Goal: Task Accomplishment & Management: Manage account settings

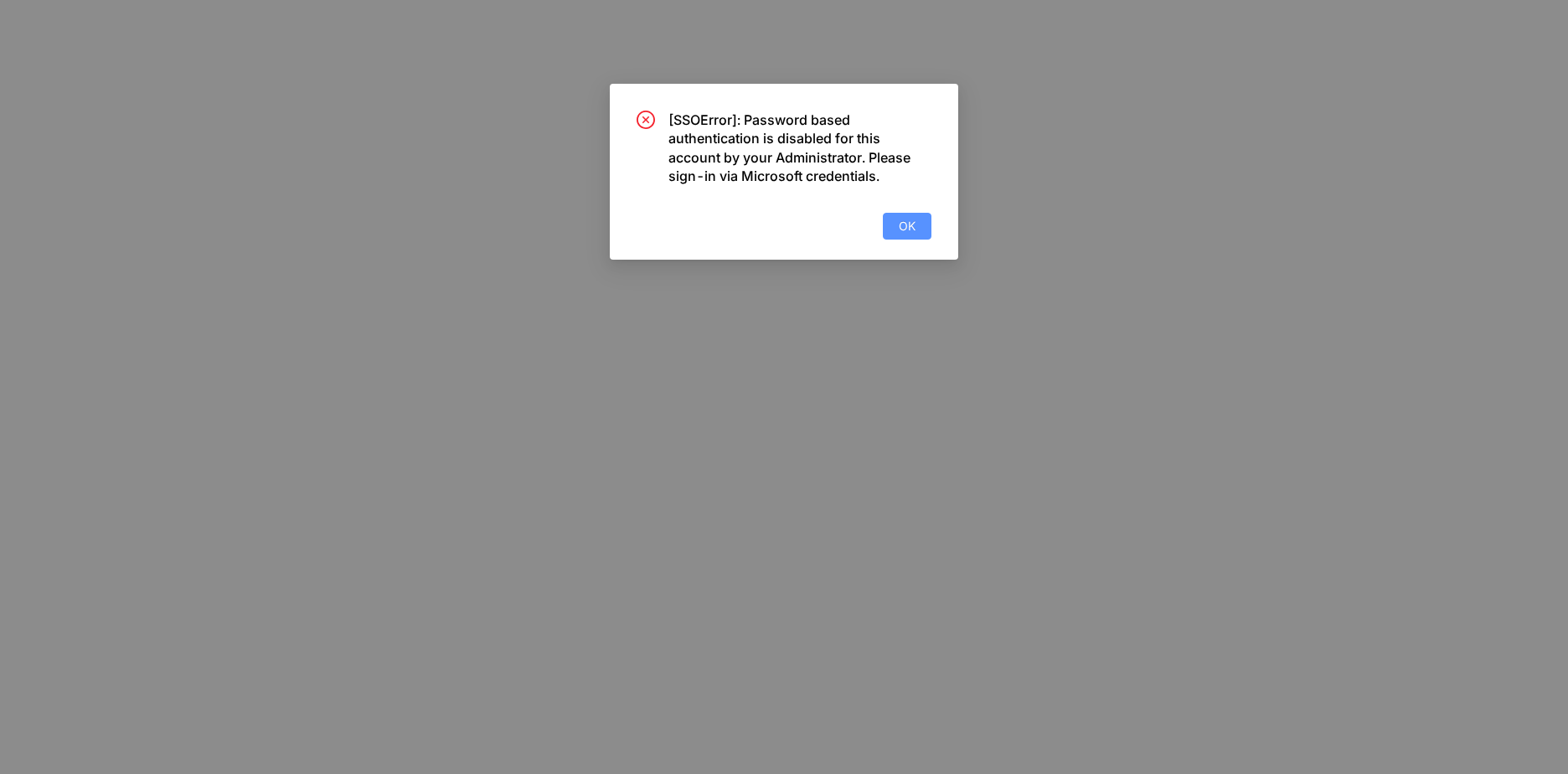
click at [923, 227] on button "OK" at bounding box center [907, 225] width 49 height 26
